Goal: Transaction & Acquisition: Subscribe to service/newsletter

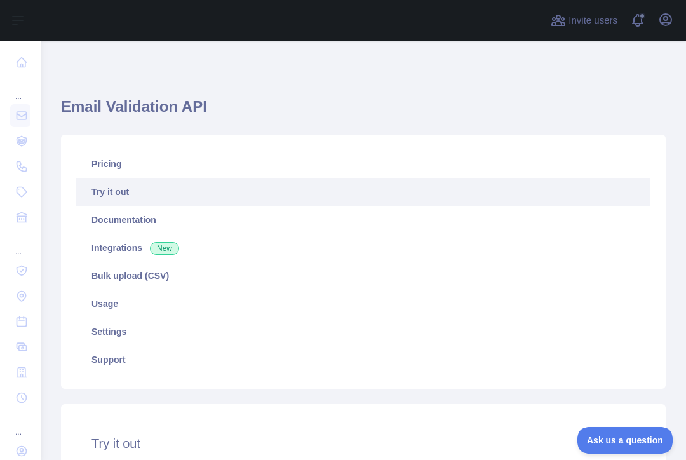
scroll to position [341, 0]
